Goal: Information Seeking & Learning: Learn about a topic

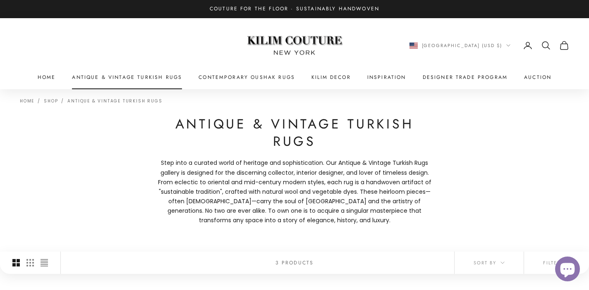
click at [164, 73] on link "Antique & Vintage Turkish Rugs" at bounding box center [127, 77] width 110 height 8
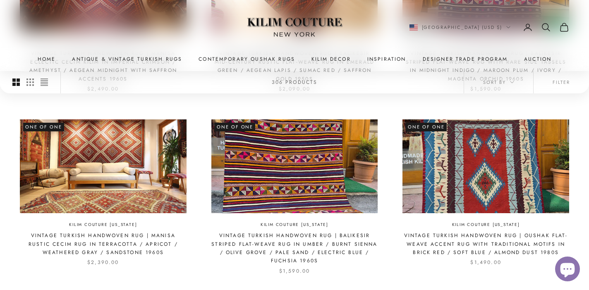
scroll to position [816, 0]
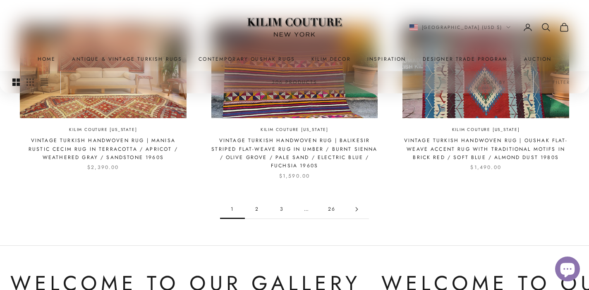
click at [357, 210] on icon "Go to page 2" at bounding box center [357, 210] width 2 height 4
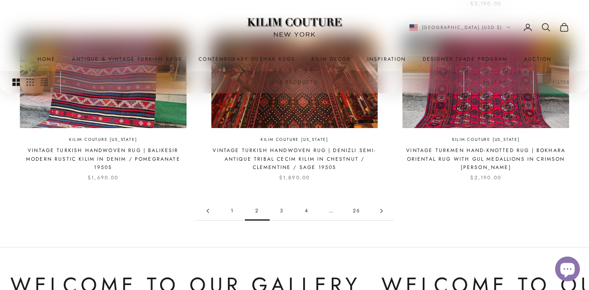
scroll to position [859, 0]
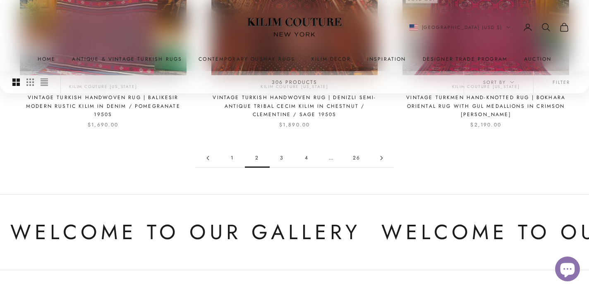
click at [278, 160] on link "3" at bounding box center [282, 158] width 25 height 19
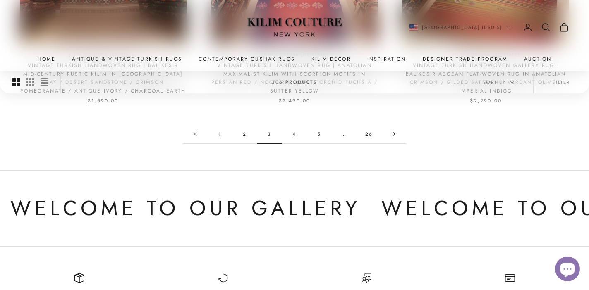
scroll to position [883, 0]
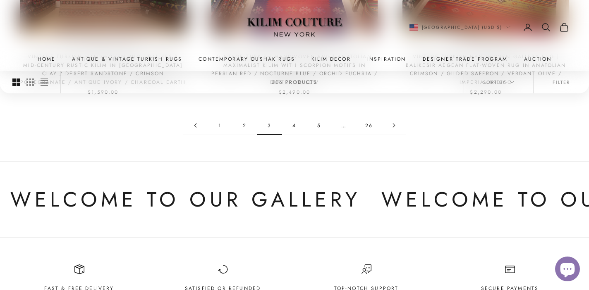
click at [223, 129] on link "1" at bounding box center [220, 125] width 25 height 19
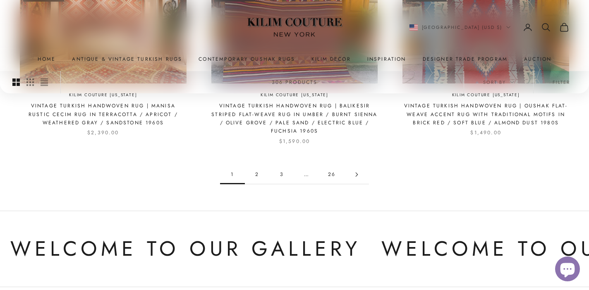
scroll to position [853, 0]
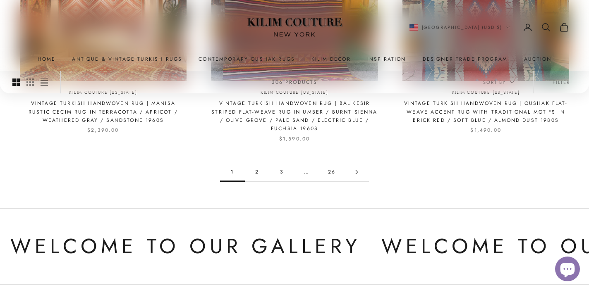
click at [356, 176] on link "Go to page 2" at bounding box center [356, 172] width 25 height 19
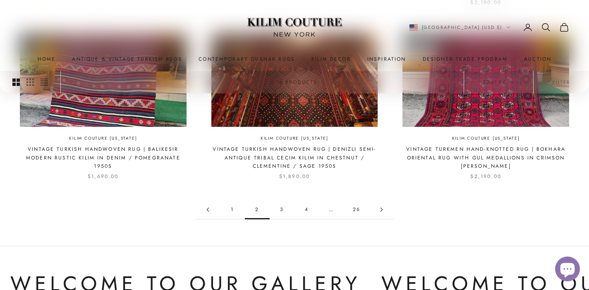
scroll to position [808, 0]
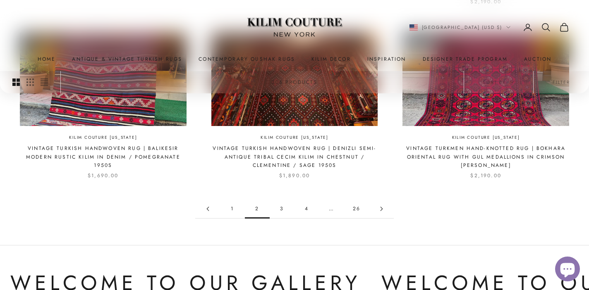
click at [381, 207] on icon "Go to page 3" at bounding box center [381, 209] width 5 height 5
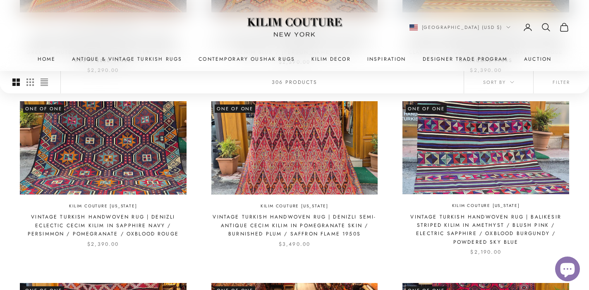
scroll to position [567, 0]
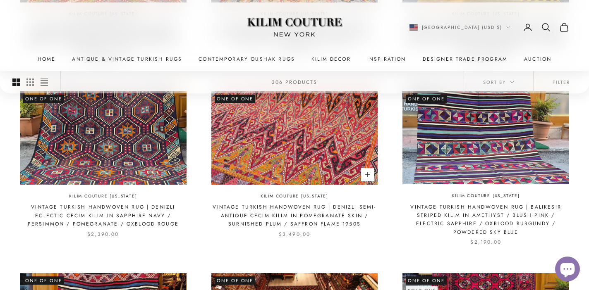
click at [346, 134] on img at bounding box center [294, 137] width 167 height 93
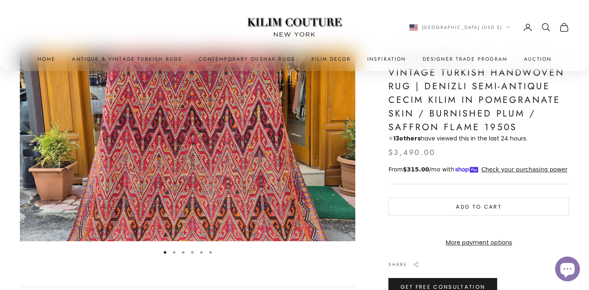
scroll to position [57, 0]
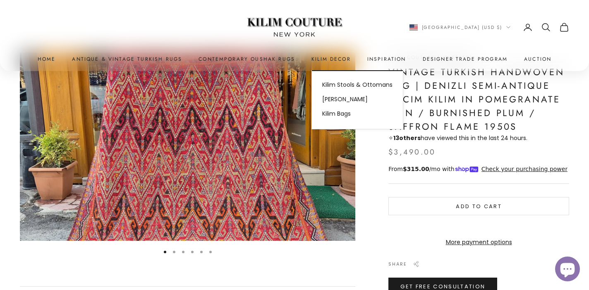
click at [308, 123] on img "Item 1 of 6" at bounding box center [187, 147] width 335 height 189
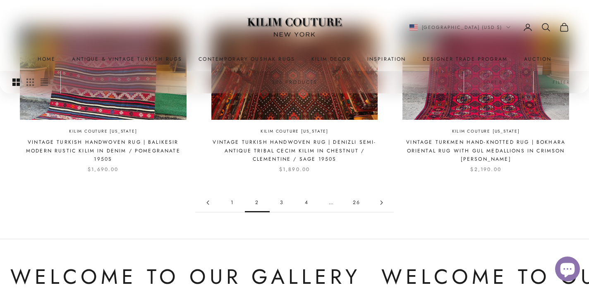
scroll to position [800, 0]
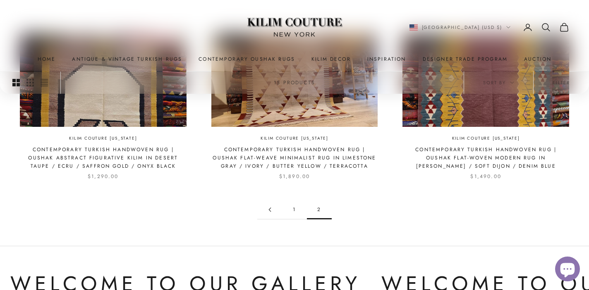
scroll to position [243, 0]
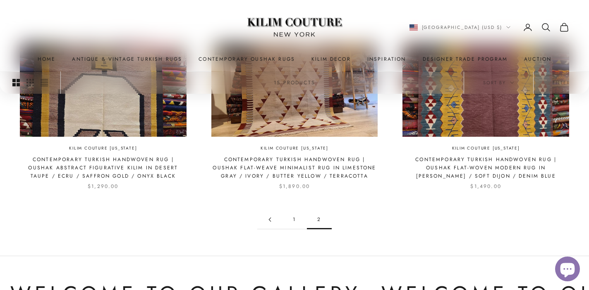
click at [296, 214] on link "1" at bounding box center [294, 219] width 25 height 19
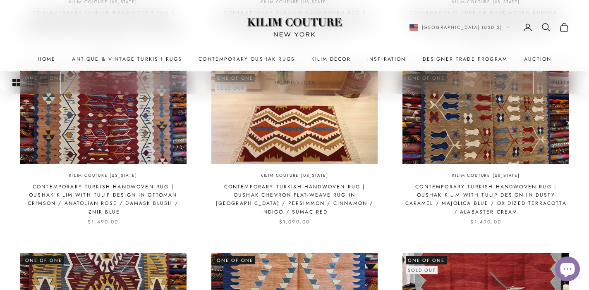
scroll to position [573, 0]
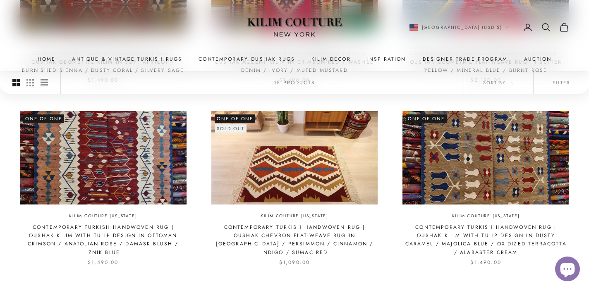
scroll to position [534, 0]
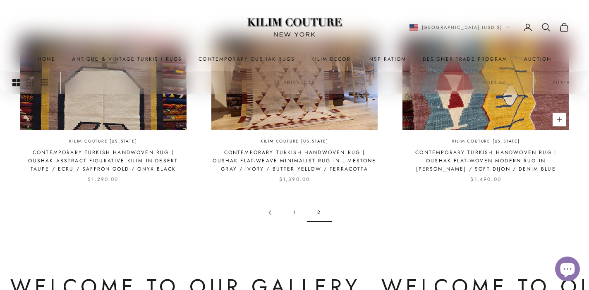
scroll to position [211, 0]
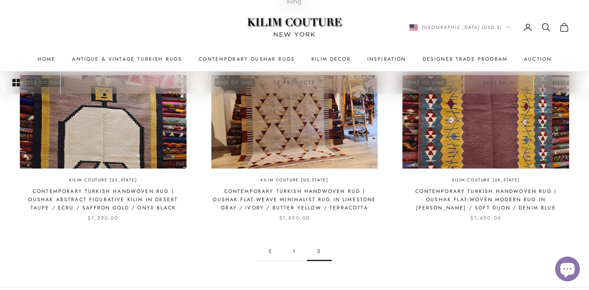
click at [288, 242] on link "1" at bounding box center [294, 251] width 25 height 19
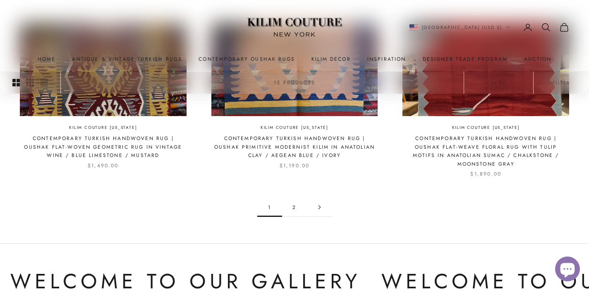
scroll to position [819, 0]
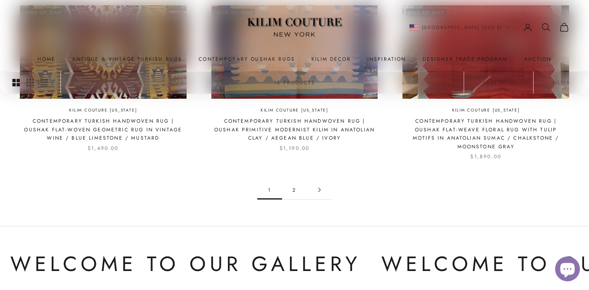
click at [299, 184] on link "2" at bounding box center [294, 190] width 25 height 19
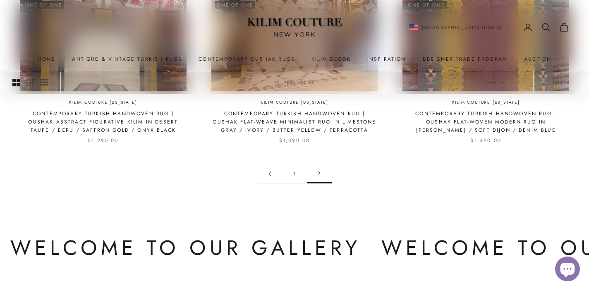
scroll to position [308, 0]
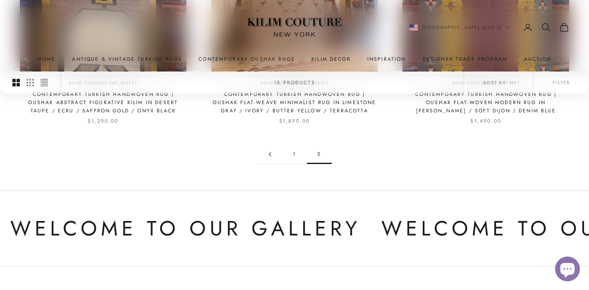
click at [294, 145] on link "1" at bounding box center [294, 154] width 25 height 19
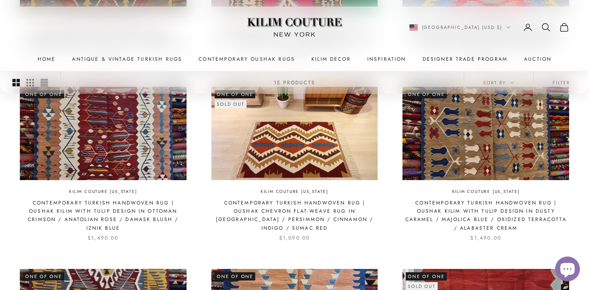
scroll to position [786, 0]
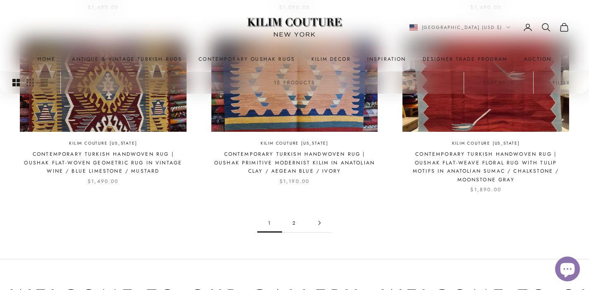
click at [295, 214] on link "2" at bounding box center [294, 223] width 25 height 19
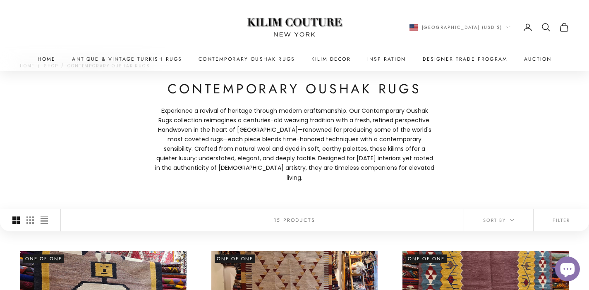
scroll to position [237, 0]
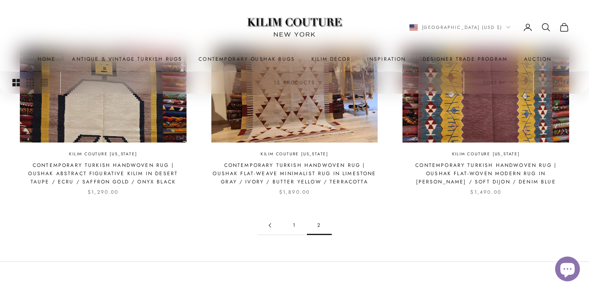
click at [294, 216] on link "1" at bounding box center [294, 225] width 25 height 19
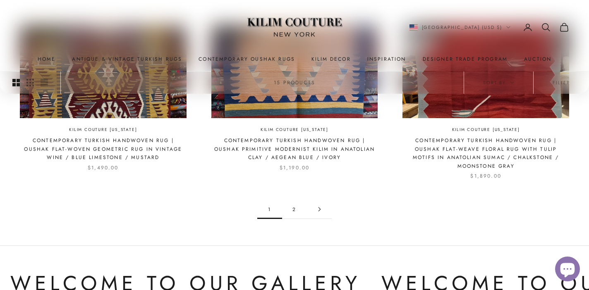
scroll to position [805, 0]
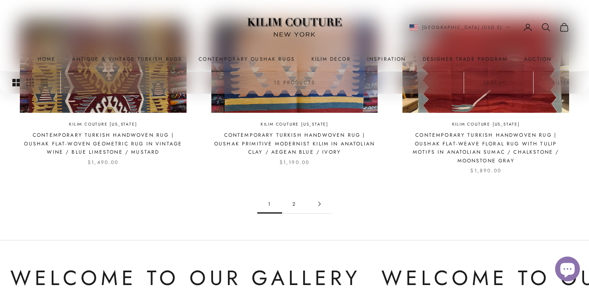
click at [297, 195] on link "2" at bounding box center [294, 204] width 25 height 19
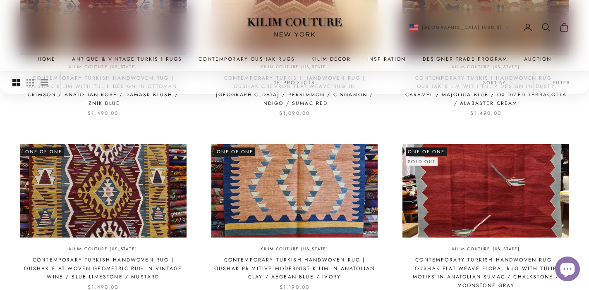
scroll to position [681, 0]
